Goal: Task Accomplishment & Management: Use online tool/utility

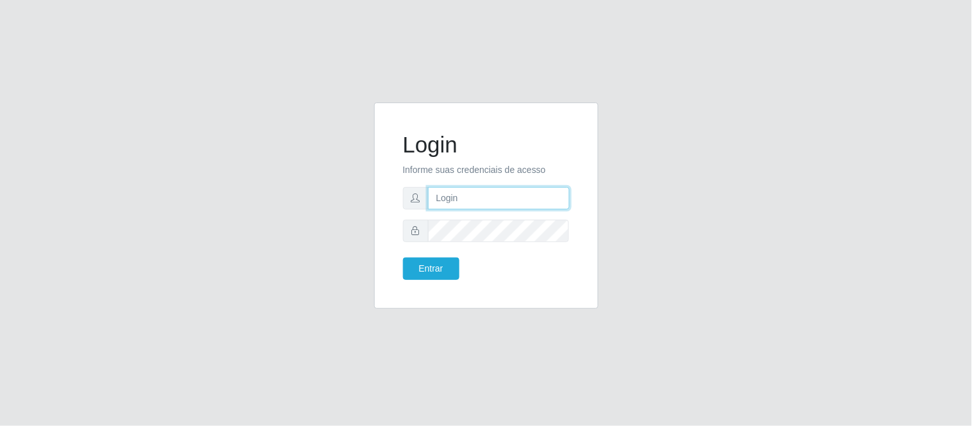
drag, startPoint x: 450, startPoint y: 202, endPoint x: 455, endPoint y: 208, distance: 8.2
click at [450, 202] on input "text" at bounding box center [499, 198] width 142 height 22
type input "[EMAIL_ADDRESS][DOMAIN_NAME]"
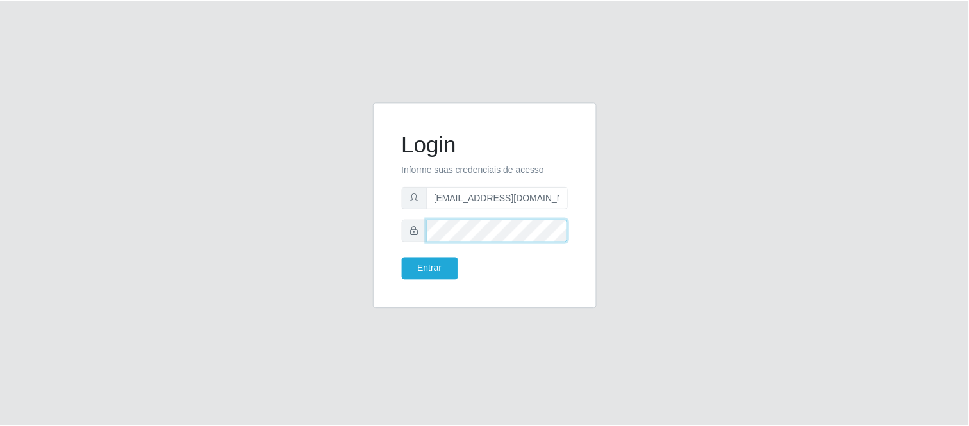
scroll to position [0, 0]
click at [403, 258] on button "Entrar" at bounding box center [431, 269] width 56 height 22
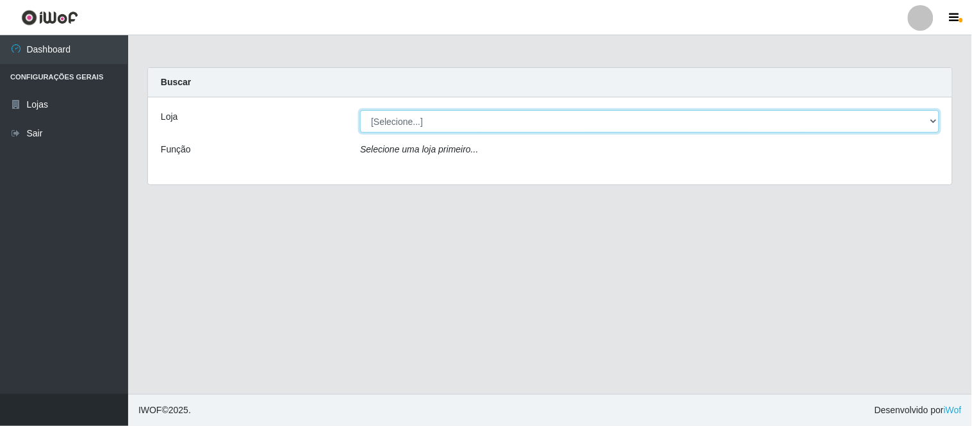
click at [436, 117] on select "[Selecione...] Queiroz Atacadão - Coophab" at bounding box center [649, 121] width 579 height 22
select select "463"
click at [360, 110] on select "[Selecione...] Queiroz Atacadão - Coophab" at bounding box center [649, 121] width 579 height 22
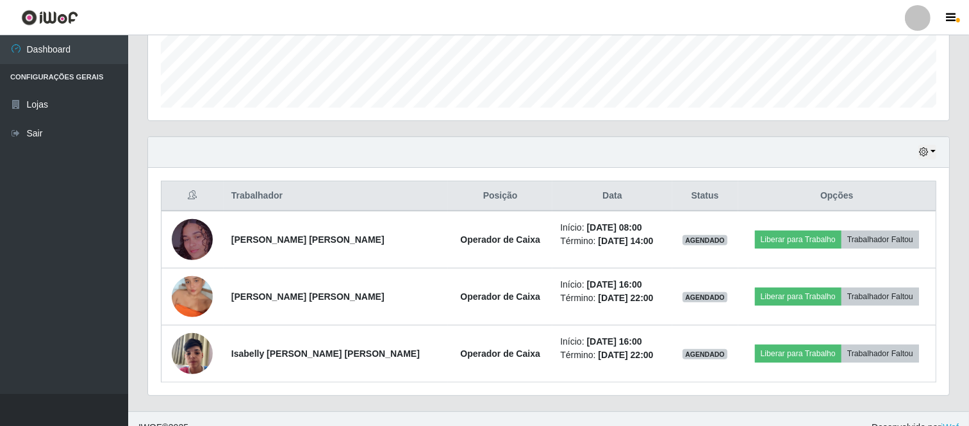
scroll to position [368, 0]
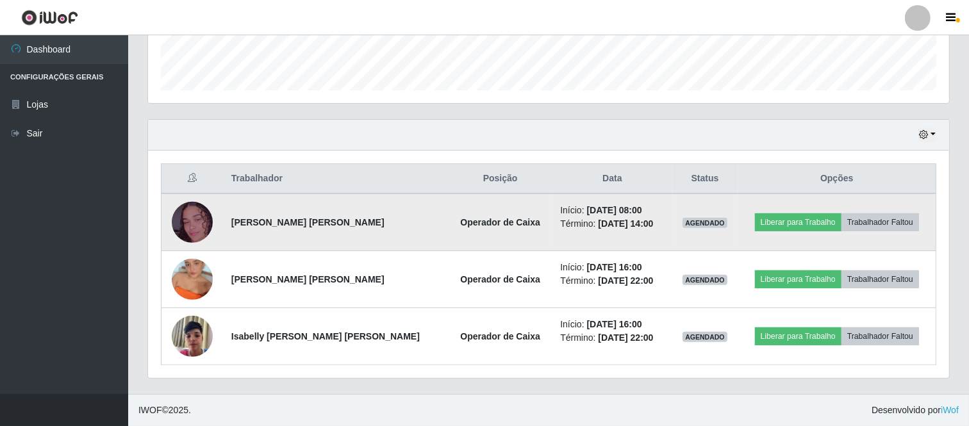
click at [188, 219] on img at bounding box center [192, 222] width 41 height 73
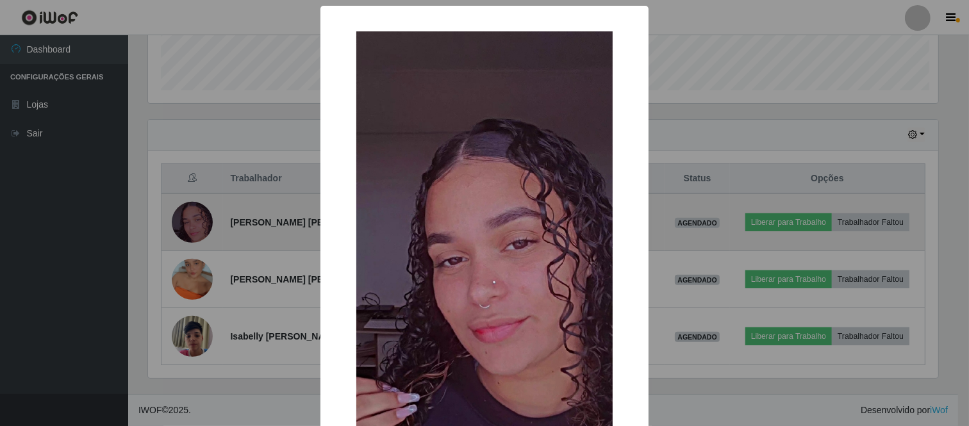
scroll to position [265, 793]
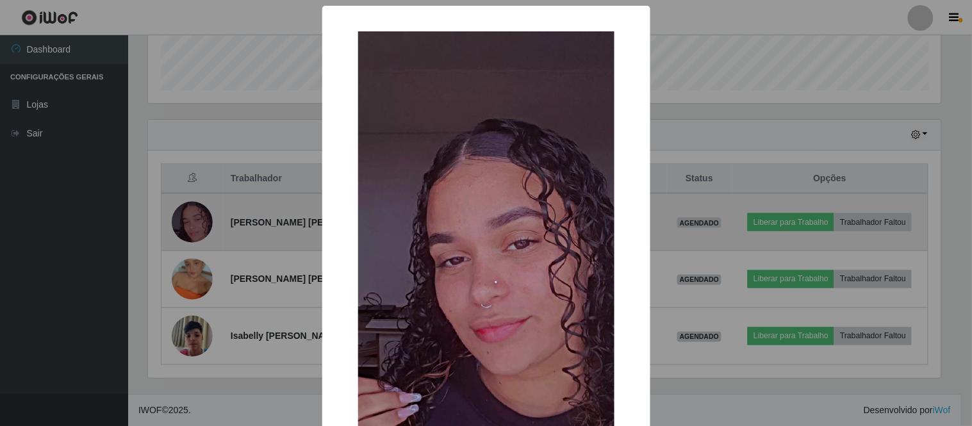
click at [188, 219] on div "× OK Cancel" at bounding box center [486, 213] width 972 height 426
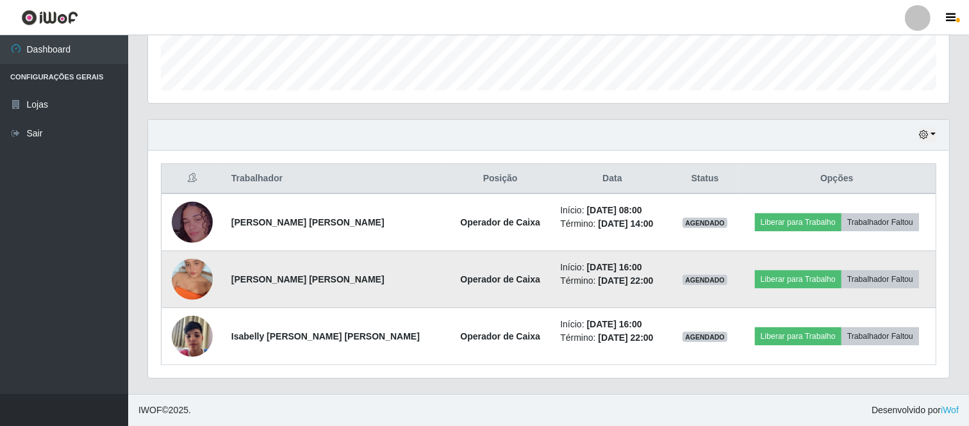
scroll to position [265, 801]
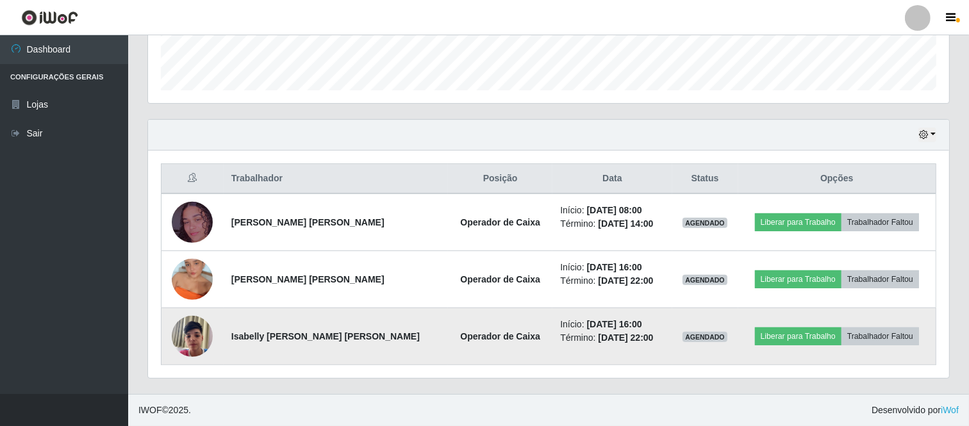
click at [201, 344] on img at bounding box center [192, 336] width 41 height 54
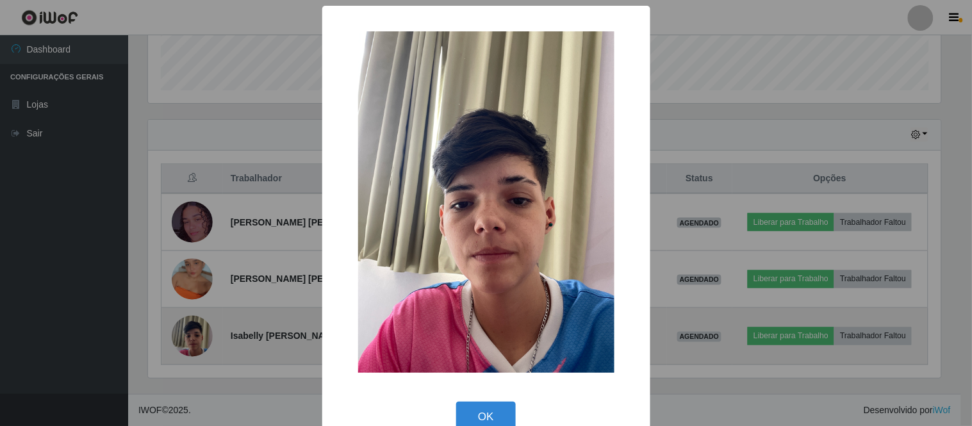
click at [201, 344] on div "× OK Cancel" at bounding box center [486, 213] width 972 height 426
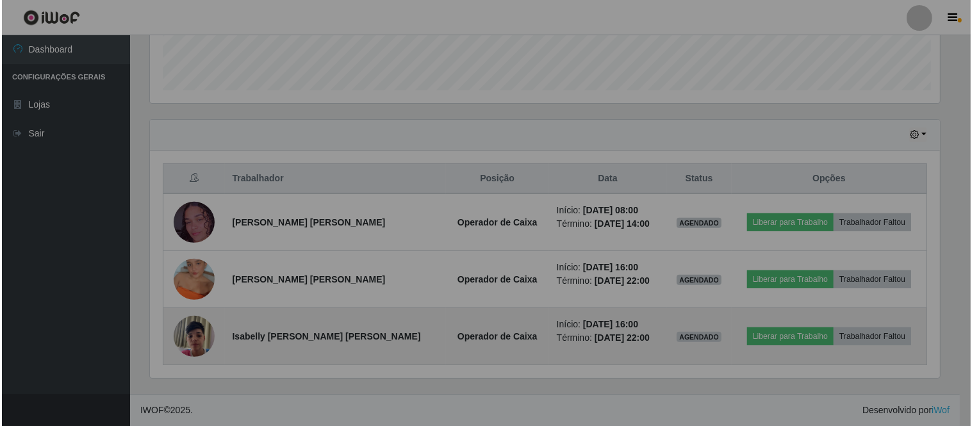
scroll to position [265, 801]
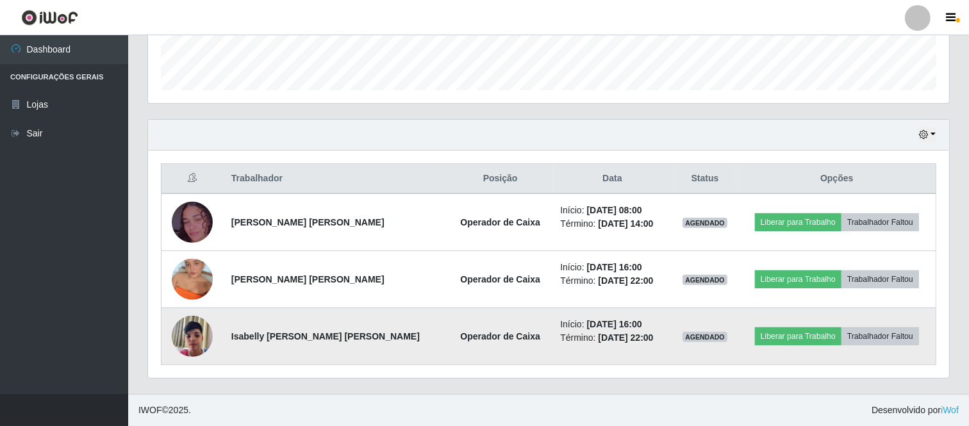
click at [201, 344] on img at bounding box center [192, 336] width 41 height 54
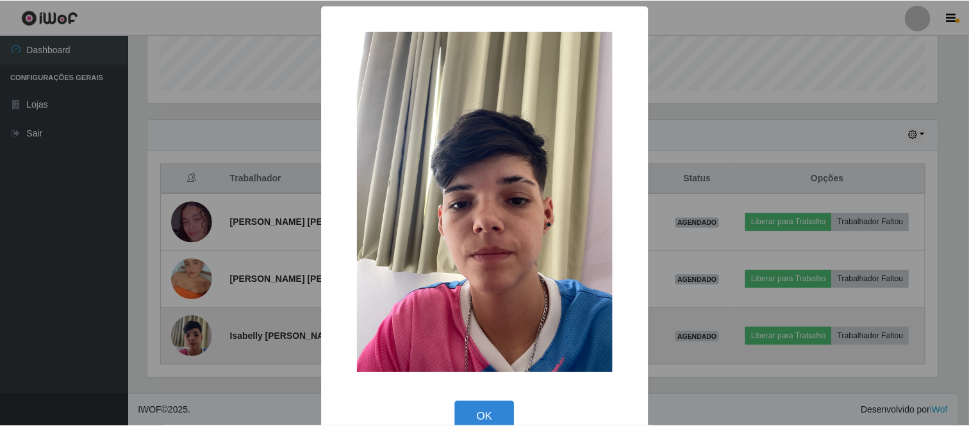
scroll to position [265, 793]
click button "OK" at bounding box center [486, 417] width 60 height 30
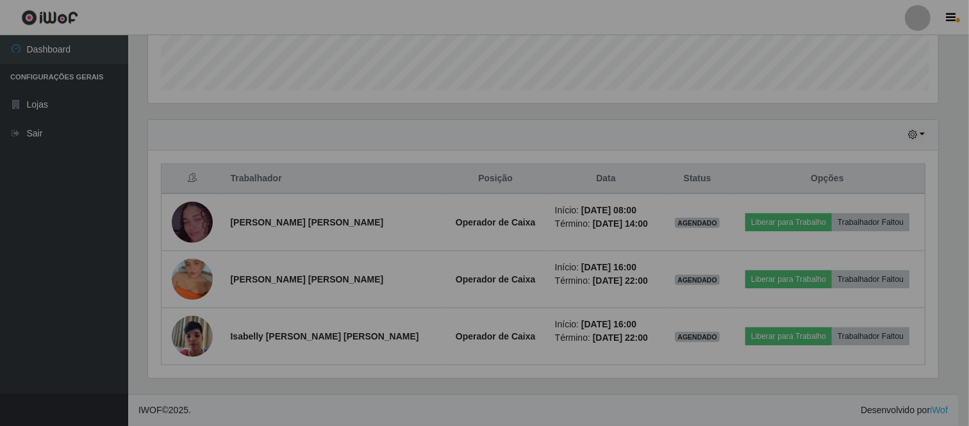
scroll to position [265, 801]
